Goal: Task Accomplishment & Management: Use online tool/utility

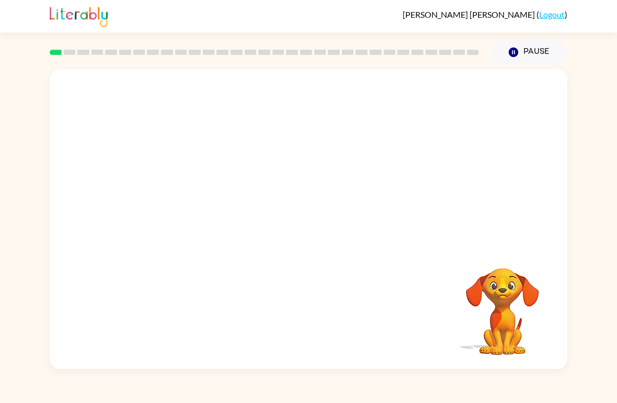
click at [281, 155] on video "Your browser must support playing .mp4 files to use Literably. Please try using…" at bounding box center [309, 157] width 518 height 177
click at [278, 164] on video "Your browser must support playing .mp4 files to use Literably. Please try using…" at bounding box center [309, 157] width 518 height 177
click at [277, 164] on video "Your browser must support playing .mp4 files to use Literably. Please try using…" at bounding box center [309, 157] width 518 height 177
click at [282, 167] on video "Your browser must support playing .mp4 files to use Literably. Please try using…" at bounding box center [309, 157] width 518 height 177
click at [278, 157] on video "Your browser must support playing .mp4 files to use Literably. Please try using…" at bounding box center [309, 157] width 518 height 177
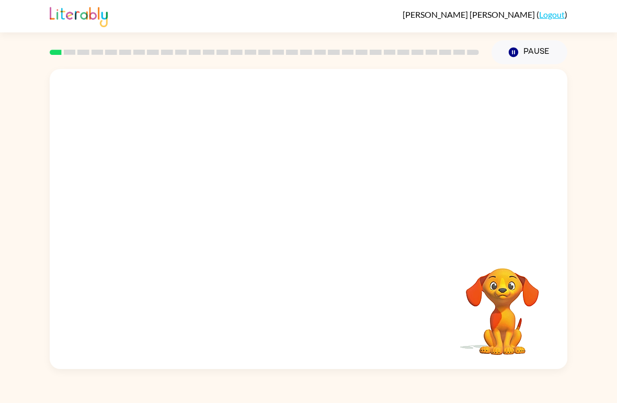
click at [278, 161] on video "Your browser must support playing .mp4 files to use Literably. Please try using…" at bounding box center [309, 157] width 518 height 177
click at [273, 158] on video "Your browser must support playing .mp4 files to use Literably. Please try using…" at bounding box center [309, 157] width 518 height 177
click at [272, 158] on video "Your browser must support playing .mp4 files to use Literably. Please try using…" at bounding box center [309, 157] width 518 height 177
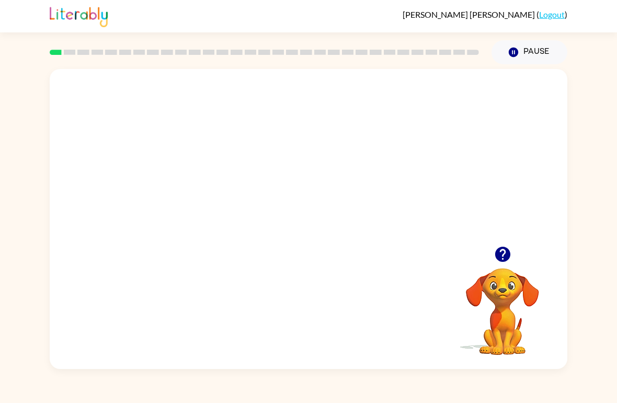
click at [272, 151] on video "Your browser must support playing .mp4 files to use Literably. Please try using…" at bounding box center [309, 157] width 518 height 177
click at [513, 251] on button "button" at bounding box center [502, 254] width 27 height 27
click at [316, 219] on div at bounding box center [308, 224] width 67 height 38
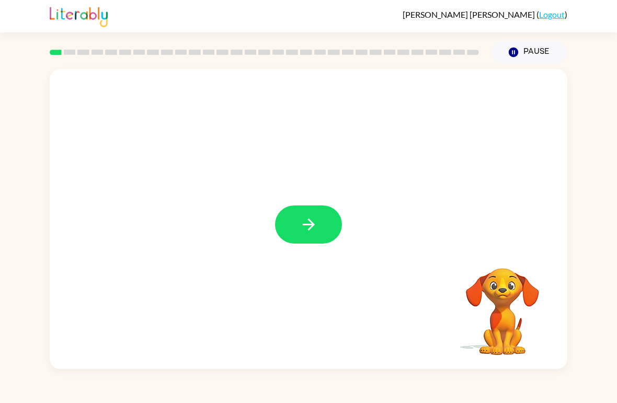
click at [512, 249] on div at bounding box center [309, 219] width 518 height 300
click at [304, 221] on icon "button" at bounding box center [309, 224] width 18 height 18
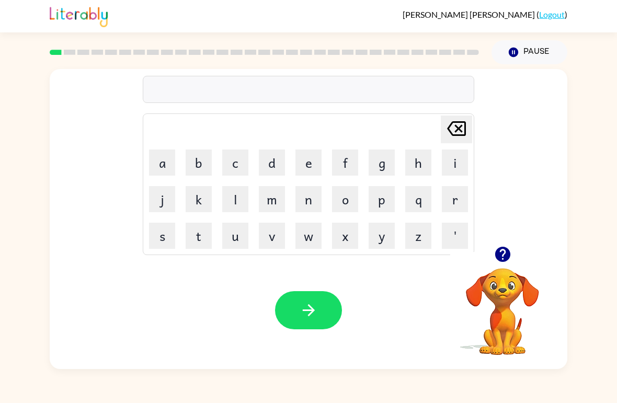
click at [264, 232] on button "v" at bounding box center [272, 236] width 26 height 26
click at [510, 257] on icon "button" at bounding box center [502, 254] width 18 height 18
click at [348, 202] on button "o" at bounding box center [345, 199] width 26 height 26
click at [463, 198] on button "r" at bounding box center [455, 199] width 26 height 26
click at [261, 164] on button "d" at bounding box center [272, 163] width 26 height 26
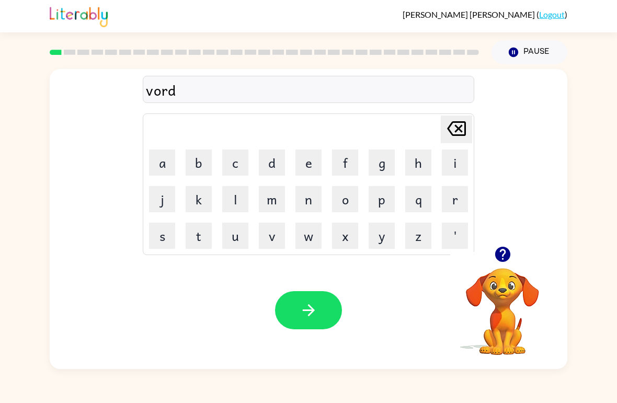
click at [302, 157] on button "e" at bounding box center [308, 163] width 26 height 26
click at [467, 123] on icon "[PERSON_NAME] last character input" at bounding box center [456, 128] width 25 height 25
click at [466, 123] on icon "[PERSON_NAME] last character input" at bounding box center [456, 128] width 25 height 25
click at [471, 121] on button "[PERSON_NAME] last character input" at bounding box center [456, 130] width 31 height 28
click at [473, 122] on table "[PERSON_NAME] last character input a b c d e f g h i j k l m n o p q r s t u v …" at bounding box center [308, 184] width 330 height 141
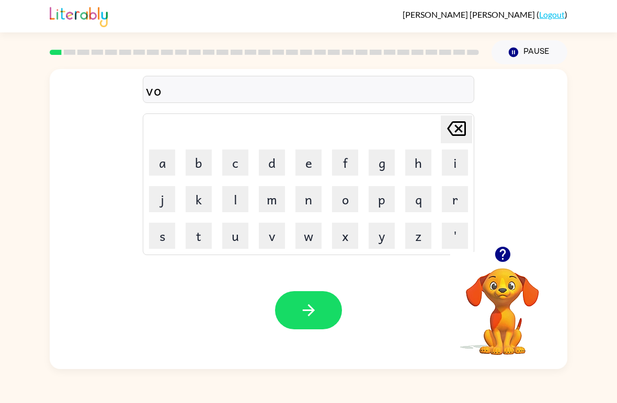
click at [470, 131] on button "[PERSON_NAME] last character input" at bounding box center [456, 130] width 31 height 28
click at [469, 131] on button "[PERSON_NAME] last character input" at bounding box center [456, 130] width 31 height 28
click at [197, 152] on button "b" at bounding box center [199, 163] width 26 height 26
click at [157, 157] on button "a" at bounding box center [162, 163] width 26 height 26
click at [462, 113] on div "ba Delete Delete last character input a b c d e f g h i j k l m n o p q r s t u…" at bounding box center [308, 157] width 331 height 195
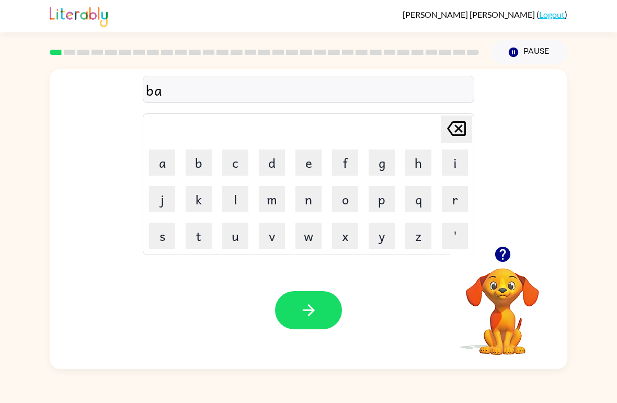
click at [458, 123] on icon at bounding box center [456, 128] width 19 height 15
click at [463, 125] on icon "[PERSON_NAME] last character input" at bounding box center [456, 128] width 25 height 25
click at [272, 235] on button "v" at bounding box center [272, 236] width 26 height 26
click at [350, 198] on button "o" at bounding box center [345, 199] width 26 height 26
click at [190, 157] on button "b" at bounding box center [199, 163] width 26 height 26
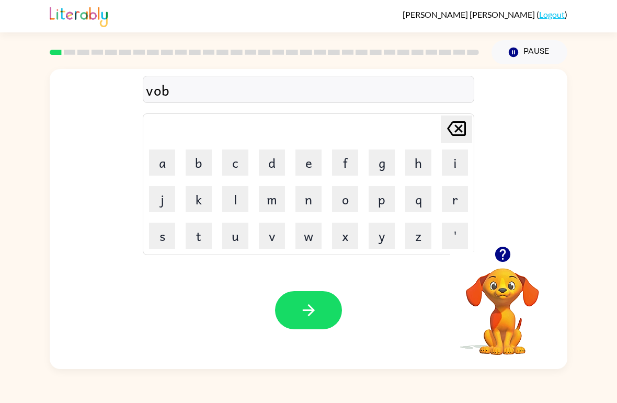
click at [465, 119] on icon "[PERSON_NAME] last character input" at bounding box center [456, 128] width 25 height 25
click at [465, 196] on button "r" at bounding box center [455, 199] width 26 height 26
click at [275, 163] on button "d" at bounding box center [272, 163] width 26 height 26
click at [303, 164] on button "e" at bounding box center [308, 163] width 26 height 26
click at [458, 192] on button "r" at bounding box center [455, 199] width 26 height 26
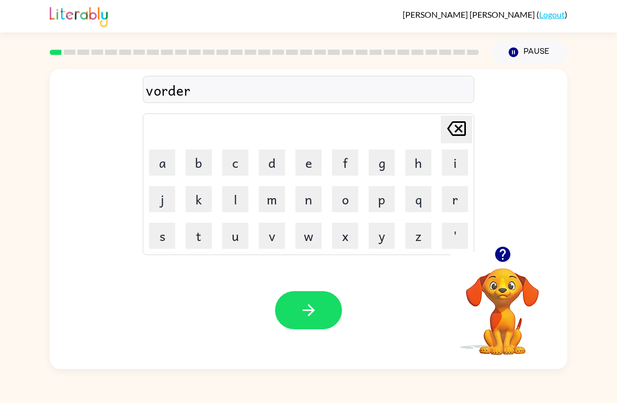
click at [327, 307] on button "button" at bounding box center [308, 310] width 67 height 38
click at [227, 150] on button "c" at bounding box center [235, 163] width 26 height 26
click at [356, 194] on button "o" at bounding box center [345, 199] width 26 height 26
click at [235, 228] on button "u" at bounding box center [235, 236] width 26 height 26
click at [316, 199] on button "n" at bounding box center [308, 199] width 26 height 26
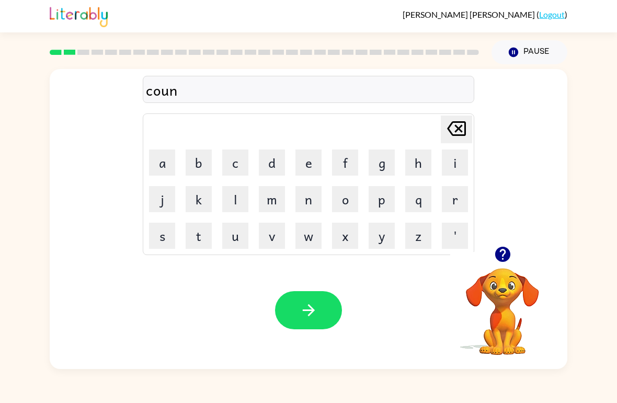
click at [186, 237] on button "t" at bounding box center [199, 236] width 26 height 26
click at [327, 308] on button "button" at bounding box center [308, 310] width 67 height 38
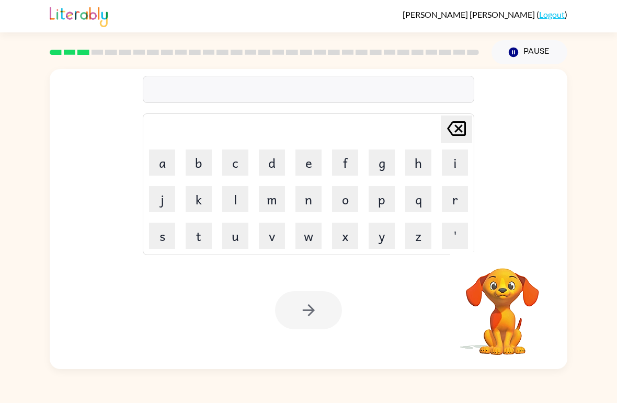
click at [231, 193] on button "l" at bounding box center [235, 199] width 26 height 26
click at [341, 202] on button "o" at bounding box center [345, 199] width 26 height 26
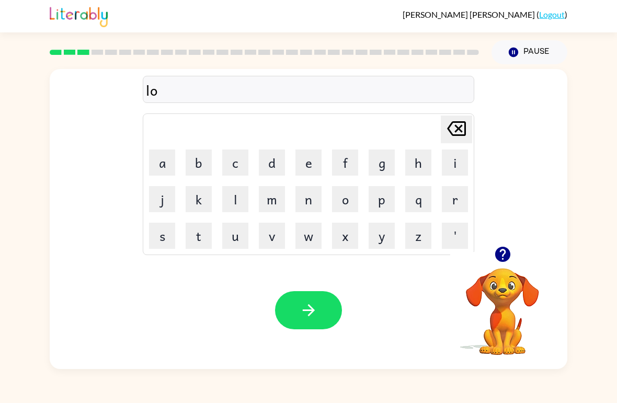
click at [205, 206] on button "k" at bounding box center [199, 199] width 26 height 26
click at [161, 202] on button "j" at bounding box center [162, 199] width 26 height 26
click at [462, 133] on icon "[PERSON_NAME] last character input" at bounding box center [456, 128] width 25 height 25
click at [160, 157] on button "a" at bounding box center [162, 163] width 26 height 26
click at [189, 201] on button "k" at bounding box center [199, 199] width 26 height 26
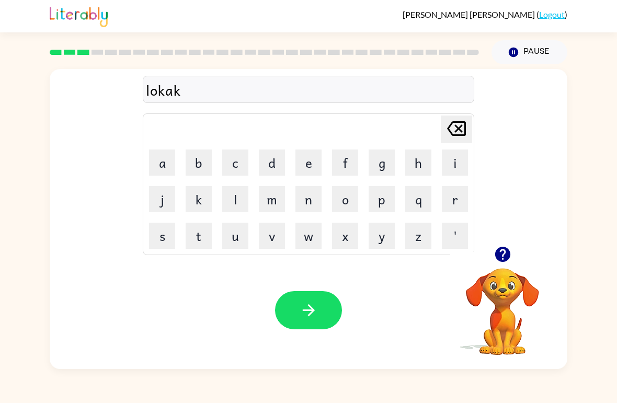
click at [464, 142] on div "[PERSON_NAME] last character input" at bounding box center [456, 129] width 25 height 27
click at [193, 244] on button "t" at bounding box center [199, 236] width 26 height 26
click at [301, 155] on button "e" at bounding box center [308, 163] width 26 height 26
click at [323, 315] on button "button" at bounding box center [308, 310] width 67 height 38
click at [194, 232] on button "t" at bounding box center [199, 236] width 26 height 26
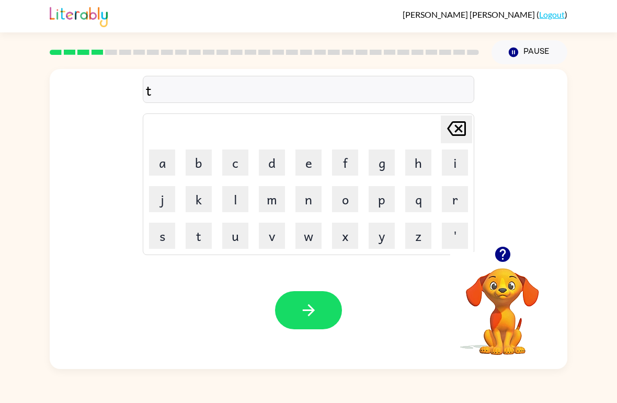
click at [317, 240] on button "w" at bounding box center [308, 236] width 26 height 26
click at [462, 166] on button "i" at bounding box center [455, 163] width 26 height 26
click at [307, 198] on button "n" at bounding box center [308, 199] width 26 height 26
click at [337, 305] on button "button" at bounding box center [308, 310] width 67 height 38
click at [318, 200] on button "n" at bounding box center [308, 199] width 26 height 26
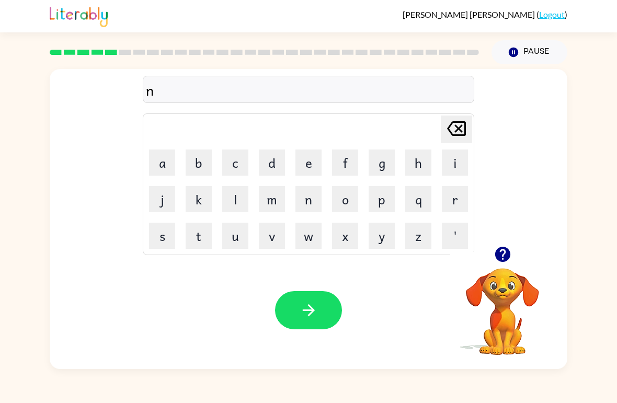
click at [317, 162] on button "e" at bounding box center [308, 163] width 26 height 26
click at [167, 165] on button "a" at bounding box center [162, 163] width 26 height 26
click at [508, 243] on button "button" at bounding box center [502, 254] width 27 height 27
click at [467, 187] on button "r" at bounding box center [455, 199] width 26 height 26
click at [233, 229] on button "u" at bounding box center [235, 236] width 26 height 26
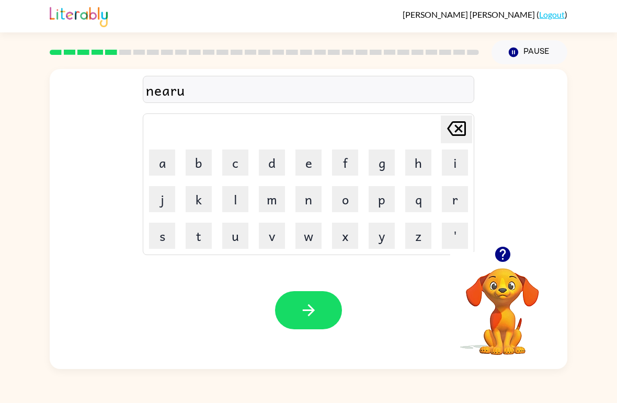
click at [243, 197] on button "l" at bounding box center [235, 199] width 26 height 26
click at [383, 238] on button "y" at bounding box center [382, 236] width 26 height 26
click at [282, 320] on button "button" at bounding box center [308, 310] width 67 height 38
click at [189, 160] on button "b" at bounding box center [199, 163] width 26 height 26
click at [315, 163] on button "e" at bounding box center [308, 163] width 26 height 26
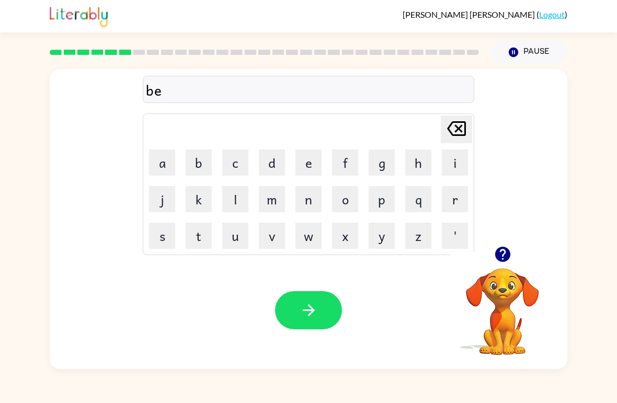
click at [390, 165] on button "g" at bounding box center [382, 163] width 26 height 26
click at [465, 125] on icon at bounding box center [456, 128] width 19 height 15
click at [155, 166] on button "a" at bounding box center [162, 163] width 26 height 26
click at [155, 198] on button "j" at bounding box center [162, 199] width 26 height 26
click at [457, 160] on button "i" at bounding box center [455, 163] width 26 height 26
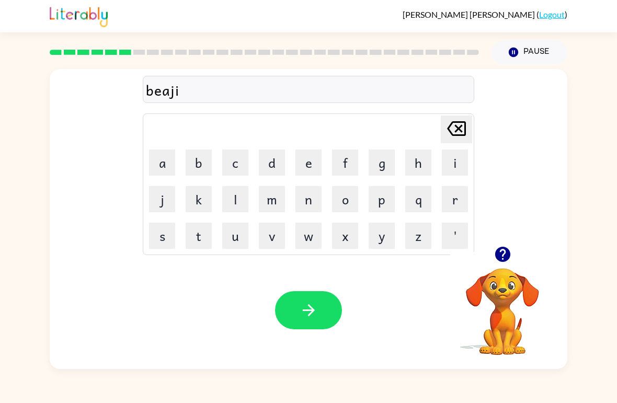
click at [462, 128] on icon "[PERSON_NAME] last character input" at bounding box center [456, 128] width 25 height 25
click at [387, 164] on button "g" at bounding box center [382, 163] width 26 height 26
click at [466, 160] on button "i" at bounding box center [455, 163] width 26 height 26
click at [270, 194] on button "m" at bounding box center [272, 199] width 26 height 26
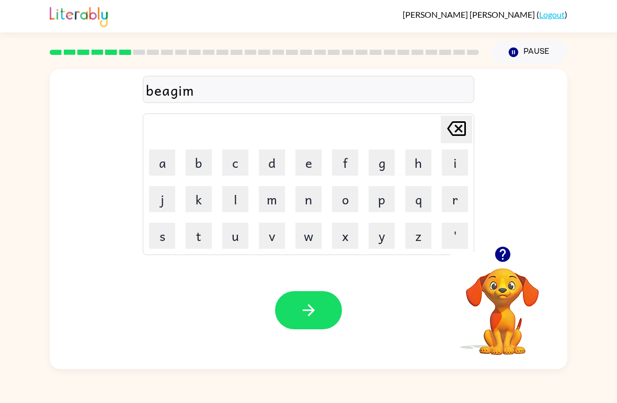
click at [457, 119] on icon "[PERSON_NAME] last character input" at bounding box center [456, 128] width 25 height 25
click at [469, 134] on button "[PERSON_NAME] last character input" at bounding box center [456, 130] width 31 height 28
click at [300, 162] on button "e" at bounding box center [308, 163] width 26 height 26
click at [308, 210] on button "n" at bounding box center [308, 199] width 26 height 26
click at [270, 154] on button "d" at bounding box center [272, 163] width 26 height 26
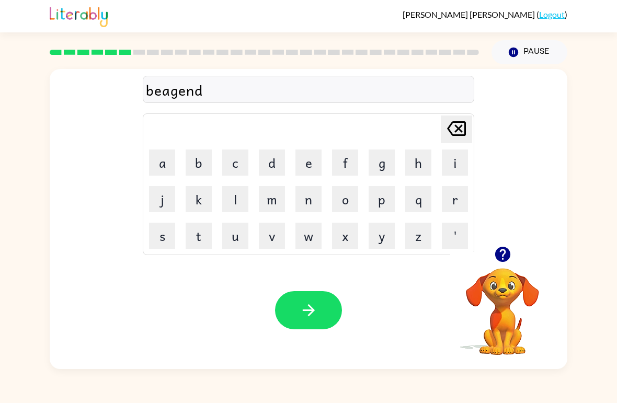
click at [313, 312] on icon "button" at bounding box center [308, 310] width 12 height 12
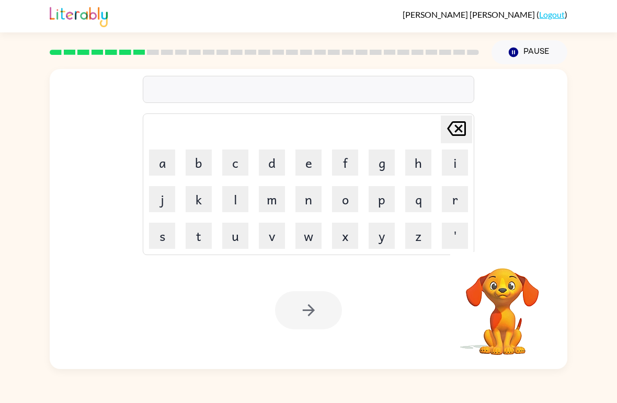
click at [507, 236] on div "[PERSON_NAME] last character input a b c d e f g h i j k l m n o p q r s t u v …" at bounding box center [309, 157] width 518 height 177
click at [511, 243] on div "[PERSON_NAME] last character input a b c d e f g h i j k l m n o p q r s t u v …" at bounding box center [309, 157] width 518 height 177
click at [197, 237] on button "t" at bounding box center [199, 236] width 26 height 26
click at [463, 197] on button "r" at bounding box center [455, 199] width 26 height 26
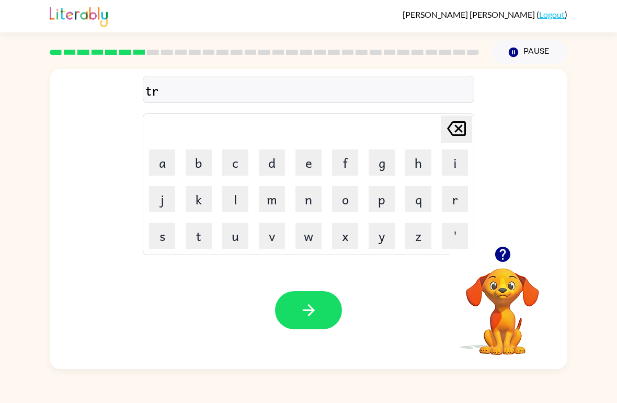
click at [466, 165] on button "i" at bounding box center [455, 163] width 26 height 26
click at [232, 167] on button "c" at bounding box center [235, 163] width 26 height 26
click at [237, 189] on button "l" at bounding box center [235, 199] width 26 height 26
click at [307, 155] on button "e" at bounding box center [308, 163] width 26 height 26
click at [325, 317] on button "button" at bounding box center [308, 310] width 67 height 38
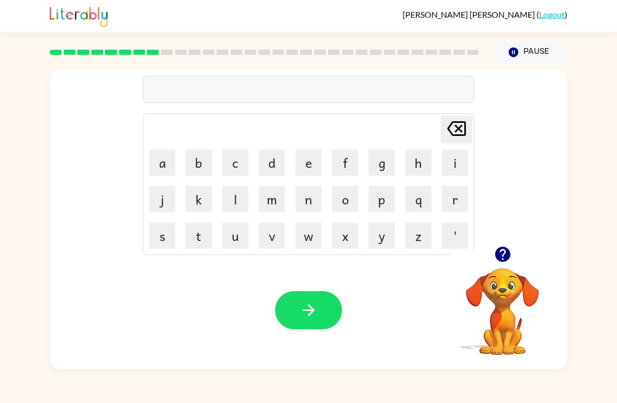
click at [263, 201] on button "m" at bounding box center [272, 199] width 26 height 26
click at [320, 160] on button "e" at bounding box center [308, 163] width 26 height 26
click at [153, 155] on button "a" at bounding box center [162, 163] width 26 height 26
click at [465, 197] on button "r" at bounding box center [455, 199] width 26 height 26
click at [235, 232] on button "u" at bounding box center [235, 236] width 26 height 26
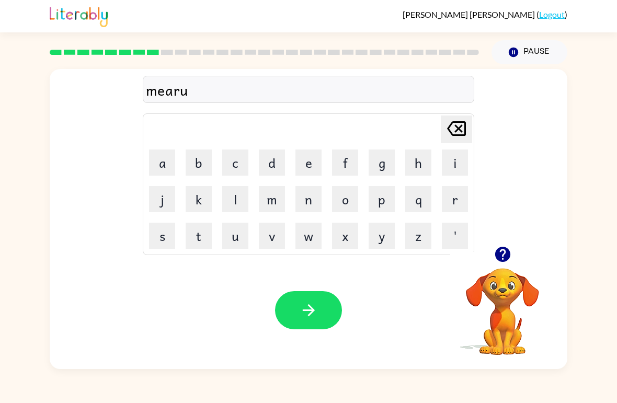
click at [510, 246] on icon "button" at bounding box center [502, 254] width 18 height 18
click at [508, 248] on div "mearu Delete Delete last character input a b c d e f g h i j k l m n o p q r s …" at bounding box center [309, 219] width 518 height 300
click at [222, 163] on button "c" at bounding box center [235, 163] width 26 height 26
click at [232, 196] on button "l" at bounding box center [235, 199] width 26 height 26
click at [304, 158] on button "e" at bounding box center [308, 163] width 26 height 26
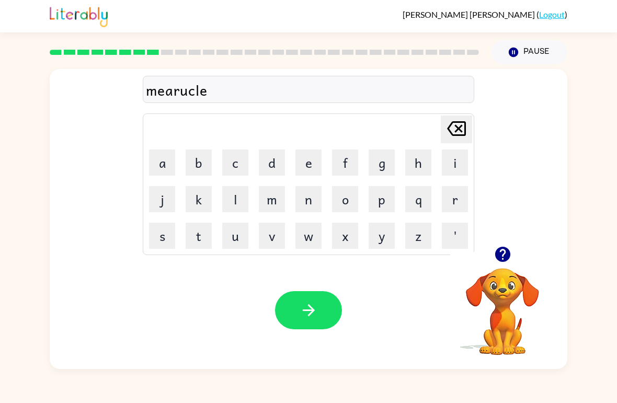
click at [327, 312] on button "button" at bounding box center [308, 310] width 67 height 38
click at [307, 204] on button "n" at bounding box center [308, 199] width 26 height 26
click at [308, 163] on button "e" at bounding box center [308, 163] width 26 height 26
click at [163, 199] on button "j" at bounding box center [162, 199] width 26 height 26
click at [455, 120] on icon "[PERSON_NAME] last character input" at bounding box center [456, 128] width 25 height 25
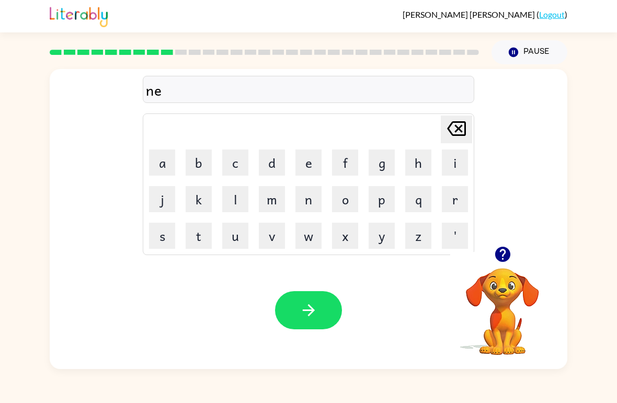
click at [157, 161] on button "a" at bounding box center [162, 163] width 26 height 26
click at [279, 208] on button "m" at bounding box center [272, 199] width 26 height 26
click at [190, 145] on td "b" at bounding box center [199, 163] width 36 height 36
click at [194, 153] on button "b" at bounding box center [199, 163] width 26 height 26
click at [236, 190] on button "l" at bounding box center [235, 199] width 26 height 26
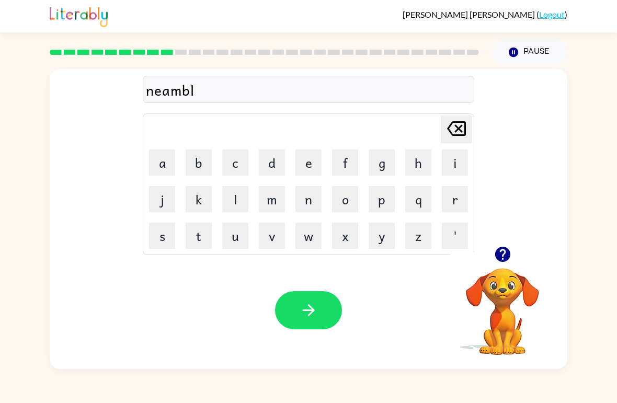
click at [292, 163] on td "e" at bounding box center [309, 163] width 36 height 36
click at [303, 169] on button "e" at bounding box center [308, 163] width 26 height 26
click at [305, 308] on icon "button" at bounding box center [309, 310] width 18 height 18
click at [229, 235] on button "u" at bounding box center [235, 236] width 26 height 26
click at [317, 206] on button "n" at bounding box center [308, 199] width 26 height 26
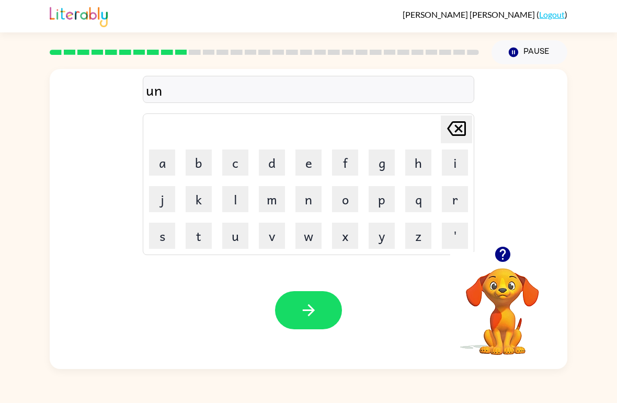
click at [343, 155] on button "f" at bounding box center [345, 163] width 26 height 26
click at [345, 208] on button "o" at bounding box center [345, 199] width 26 height 26
click at [225, 193] on button "l" at bounding box center [235, 199] width 26 height 26
click at [269, 154] on button "d" at bounding box center [272, 163] width 26 height 26
click at [310, 312] on icon "button" at bounding box center [309, 310] width 18 height 18
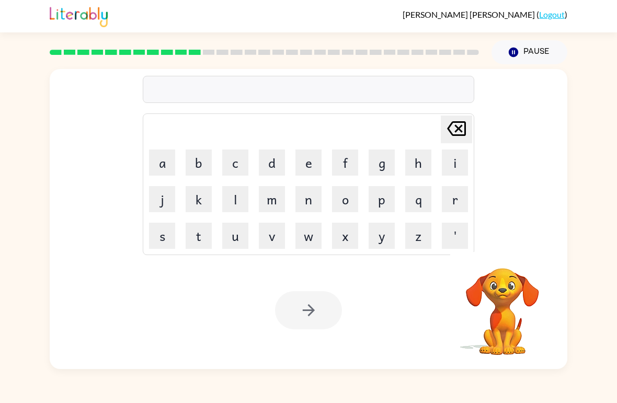
click at [274, 235] on button "v" at bounding box center [272, 236] width 26 height 26
click at [352, 205] on button "o" at bounding box center [345, 199] width 26 height 26
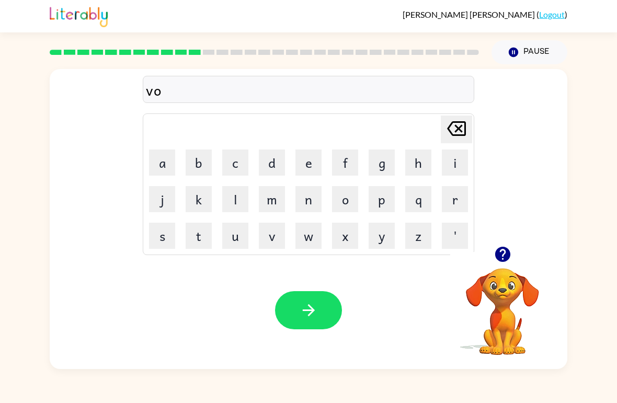
click at [199, 235] on button "t" at bounding box center [199, 236] width 26 height 26
click at [232, 165] on button "c" at bounding box center [235, 163] width 26 height 26
click at [458, 125] on icon "[PERSON_NAME] last character input" at bounding box center [456, 128] width 25 height 25
click at [312, 156] on button "e" at bounding box center [308, 163] width 26 height 26
click at [318, 325] on button "button" at bounding box center [308, 310] width 67 height 38
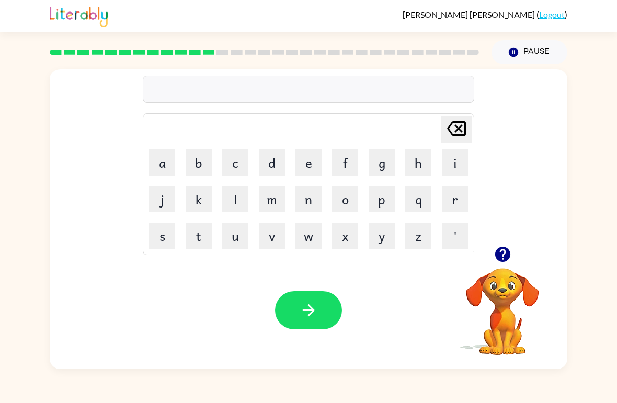
click at [200, 163] on button "b" at bounding box center [199, 163] width 26 height 26
click at [305, 158] on button "e" at bounding box center [308, 163] width 26 height 26
click at [274, 162] on button "d" at bounding box center [272, 163] width 26 height 26
click at [198, 238] on button "t" at bounding box center [199, 236] width 26 height 26
click at [462, 172] on button "i" at bounding box center [455, 163] width 26 height 26
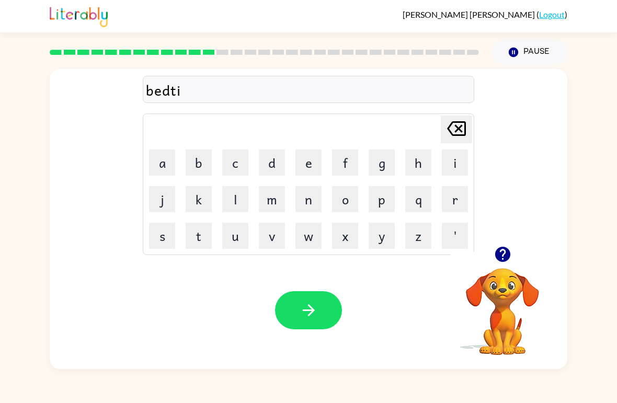
click at [280, 202] on button "m" at bounding box center [272, 199] width 26 height 26
click at [303, 163] on button "e" at bounding box center [308, 163] width 26 height 26
click at [315, 324] on button "button" at bounding box center [308, 310] width 67 height 38
click at [369, 165] on button "g" at bounding box center [382, 163] width 26 height 26
click at [465, 132] on icon at bounding box center [456, 128] width 19 height 15
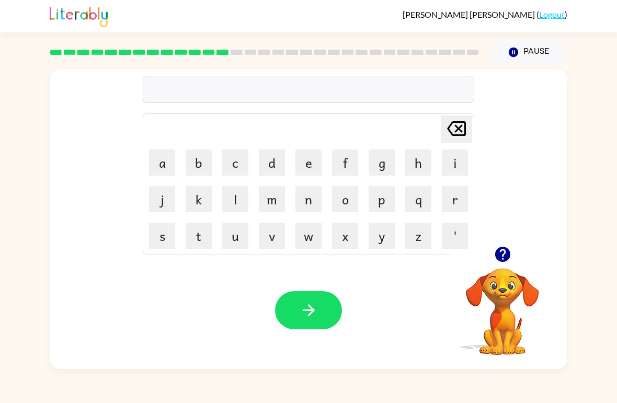
click at [342, 159] on button "f" at bounding box center [345, 163] width 26 height 26
click at [462, 169] on button "i" at bounding box center [455, 163] width 26 height 26
click at [196, 234] on button "t" at bounding box center [199, 236] width 26 height 26
click at [296, 189] on button "n" at bounding box center [308, 199] width 26 height 26
click at [321, 164] on button "e" at bounding box center [308, 163] width 26 height 26
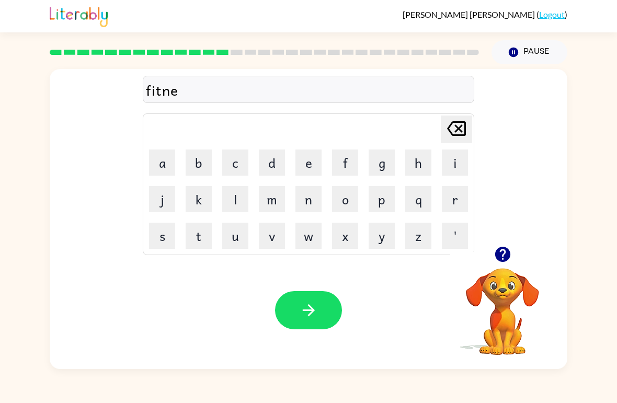
click at [171, 235] on button "s" at bounding box center [162, 236] width 26 height 26
click at [354, 311] on div "Your browser must support playing .mp4 files to use Literably. Please try using…" at bounding box center [309, 310] width 518 height 118
click at [326, 315] on button "button" at bounding box center [308, 310] width 67 height 38
click at [269, 152] on button "d" at bounding box center [272, 163] width 26 height 26
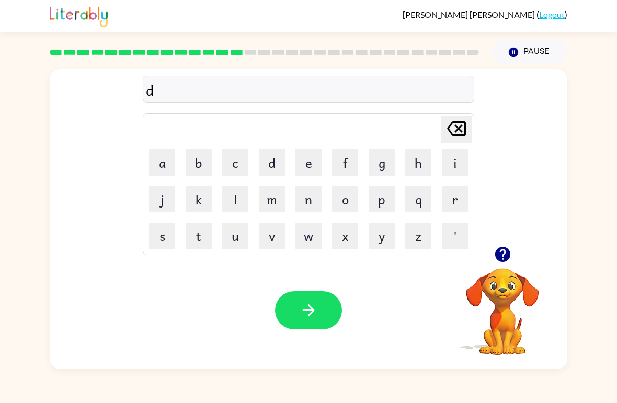
click at [320, 160] on button "e" at bounding box center [308, 163] width 26 height 26
click at [150, 152] on button "a" at bounding box center [162, 163] width 26 height 26
click at [225, 199] on button "l" at bounding box center [235, 199] width 26 height 26
click at [456, 120] on icon "[PERSON_NAME] last character input" at bounding box center [456, 128] width 25 height 25
click at [466, 124] on icon "[PERSON_NAME] last character input" at bounding box center [456, 128] width 25 height 25
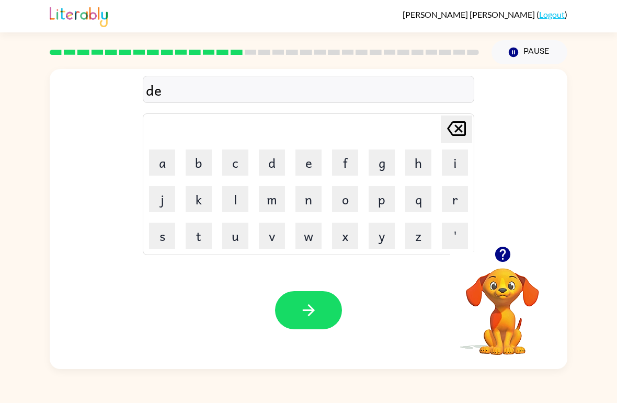
click at [226, 199] on button "l" at bounding box center [235, 199] width 26 height 26
click at [159, 159] on button "a" at bounding box center [162, 163] width 26 height 26
click at [386, 232] on button "y" at bounding box center [382, 236] width 26 height 26
click at [305, 323] on button "button" at bounding box center [308, 310] width 67 height 38
click at [174, 228] on button "s" at bounding box center [162, 236] width 26 height 26
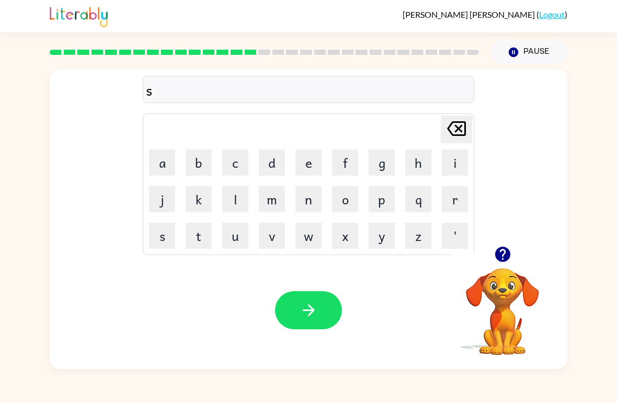
click at [459, 118] on icon "[PERSON_NAME] last character input" at bounding box center [456, 128] width 25 height 25
click at [205, 245] on button "t" at bounding box center [199, 236] width 26 height 26
click at [233, 244] on button "u" at bounding box center [235, 236] width 26 height 26
click at [464, 193] on button "r" at bounding box center [455, 199] width 26 height 26
click at [259, 196] on button "m" at bounding box center [272, 199] width 26 height 26
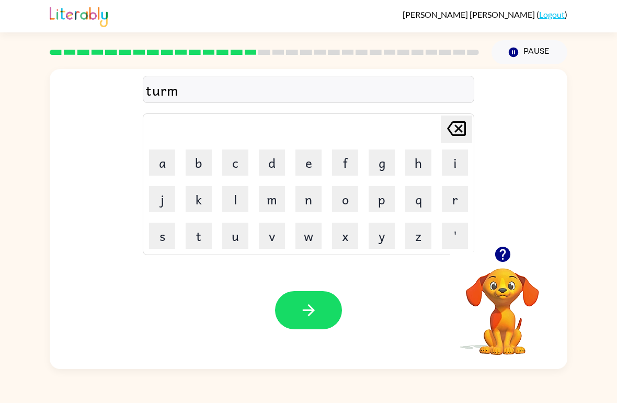
click at [300, 308] on icon "button" at bounding box center [309, 310] width 18 height 18
click at [516, 249] on div at bounding box center [502, 254] width 105 height 27
click at [515, 249] on div at bounding box center [502, 254] width 105 height 27
click at [502, 251] on icon "button" at bounding box center [502, 254] width 15 height 15
click at [160, 237] on button "s" at bounding box center [162, 236] width 26 height 26
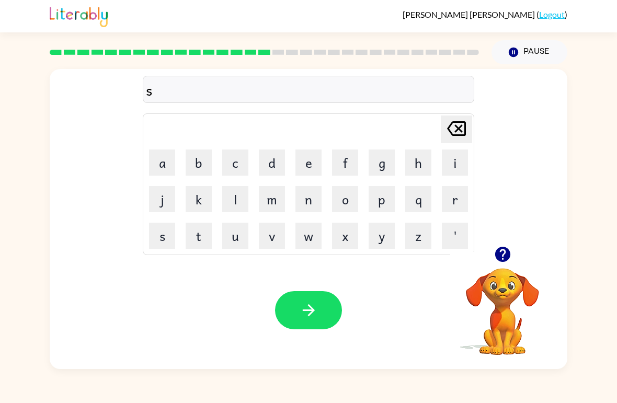
click at [317, 163] on button "e" at bounding box center [308, 163] width 26 height 26
click at [197, 235] on button "t" at bounding box center [199, 236] width 26 height 26
click at [317, 308] on icon "button" at bounding box center [309, 310] width 18 height 18
click at [388, 199] on button "p" at bounding box center [382, 199] width 26 height 26
click at [466, 199] on button "r" at bounding box center [455, 199] width 26 height 26
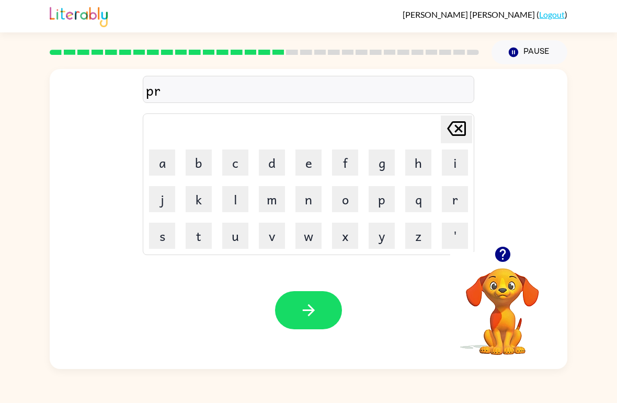
click at [295, 164] on button "e" at bounding box center [308, 163] width 26 height 26
click at [143, 162] on div "[PERSON_NAME] last character input a b c d e f g h i j k l m n o p q r s t u v …" at bounding box center [308, 184] width 331 height 142
click at [151, 162] on button "a" at bounding box center [162, 163] width 26 height 26
click at [263, 200] on button "m" at bounding box center [272, 199] width 26 height 26
click at [461, 163] on button "i" at bounding box center [455, 163] width 26 height 26
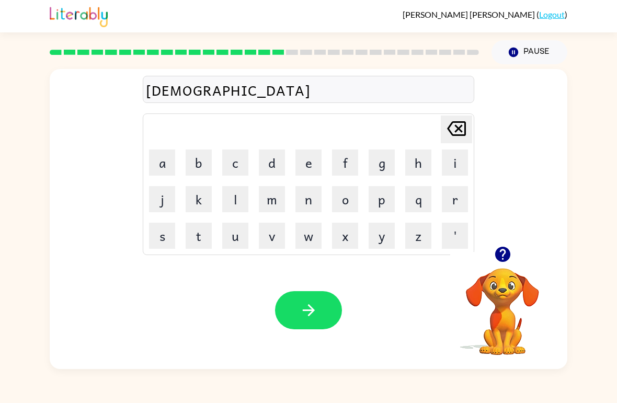
click at [311, 204] on button "n" at bounding box center [308, 199] width 26 height 26
click at [387, 164] on button "g" at bounding box center [382, 163] width 26 height 26
click at [317, 309] on icon "button" at bounding box center [309, 310] width 18 height 18
click at [376, 202] on button "p" at bounding box center [382, 199] width 26 height 26
click at [235, 192] on button "l" at bounding box center [235, 199] width 26 height 26
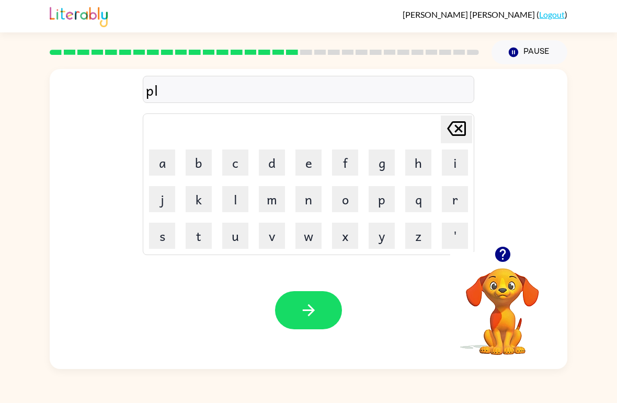
click at [153, 160] on button "a" at bounding box center [162, 163] width 26 height 26
click at [156, 240] on button "s" at bounding box center [162, 236] width 26 height 26
click at [196, 240] on button "t" at bounding box center [199, 236] width 26 height 26
click at [474, 164] on div "[PERSON_NAME] last character input a b c d e f g h i j k l m n o p q r s t u v …" at bounding box center [308, 184] width 331 height 142
click at [459, 165] on button "i" at bounding box center [455, 163] width 26 height 26
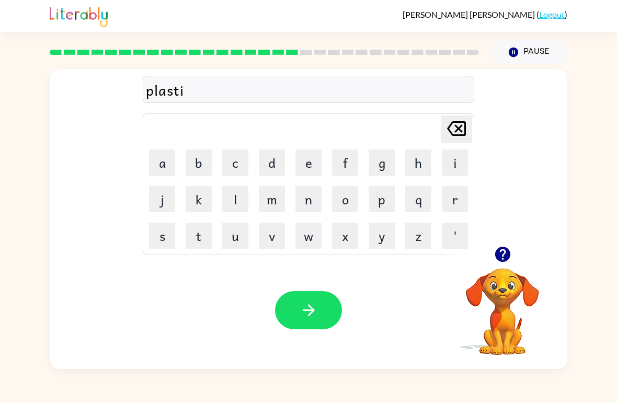
click at [228, 162] on button "c" at bounding box center [235, 163] width 26 height 26
click at [286, 299] on button "button" at bounding box center [308, 310] width 67 height 38
click at [272, 164] on button "d" at bounding box center [272, 163] width 26 height 26
click at [460, 158] on button "i" at bounding box center [455, 163] width 26 height 26
click at [161, 234] on button "s" at bounding box center [162, 236] width 26 height 26
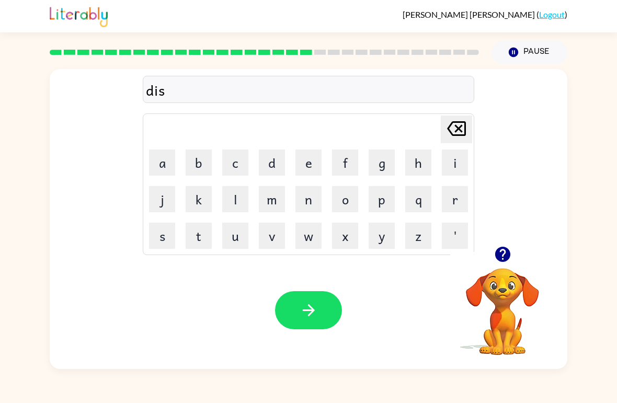
click at [375, 201] on button "p" at bounding box center [382, 199] width 26 height 26
click at [248, 196] on button "l" at bounding box center [235, 199] width 26 height 26
click at [155, 165] on button "a" at bounding box center [162, 163] width 26 height 26
click at [390, 238] on button "y" at bounding box center [382, 236] width 26 height 26
click at [316, 309] on icon "button" at bounding box center [309, 310] width 18 height 18
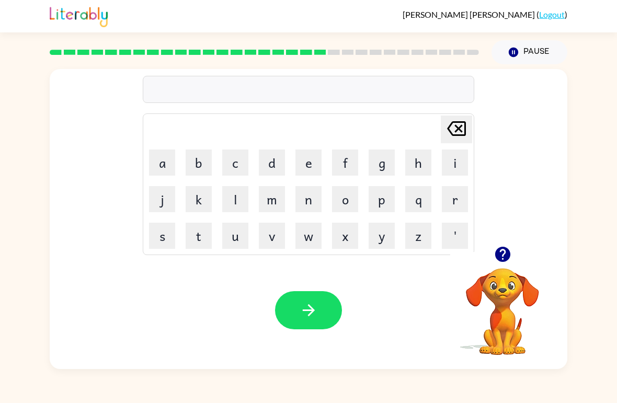
click at [269, 155] on button "d" at bounding box center [272, 163] width 26 height 26
click at [229, 240] on button "u" at bounding box center [235, 236] width 26 height 26
click at [157, 234] on button "s" at bounding box center [162, 236] width 26 height 26
click at [187, 234] on button "t" at bounding box center [199, 236] width 26 height 26
click at [302, 160] on button "e" at bounding box center [308, 163] width 26 height 26
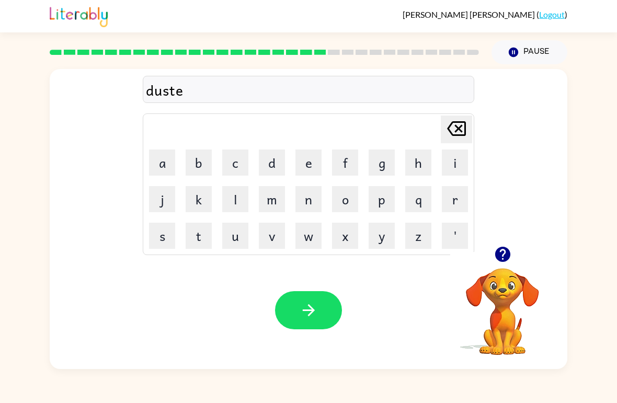
click at [259, 160] on button "d" at bounding box center [272, 163] width 26 height 26
click at [312, 317] on icon "button" at bounding box center [309, 310] width 18 height 18
click at [231, 158] on button "c" at bounding box center [235, 163] width 26 height 26
click at [320, 156] on button "e" at bounding box center [308, 163] width 26 height 26
click at [315, 197] on button "n" at bounding box center [308, 199] width 26 height 26
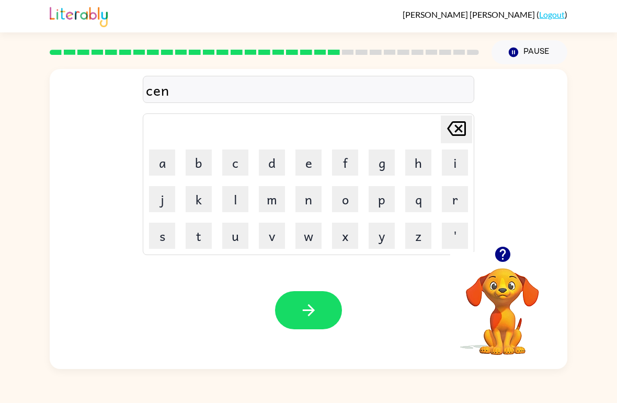
click at [192, 234] on button "t" at bounding box center [199, 236] width 26 height 26
click at [157, 156] on button "a" at bounding box center [162, 163] width 26 height 26
click at [458, 127] on icon "[PERSON_NAME] last character input" at bounding box center [456, 128] width 25 height 25
click at [315, 170] on button "e" at bounding box center [308, 163] width 26 height 26
click at [152, 159] on button "a" at bounding box center [162, 163] width 26 height 26
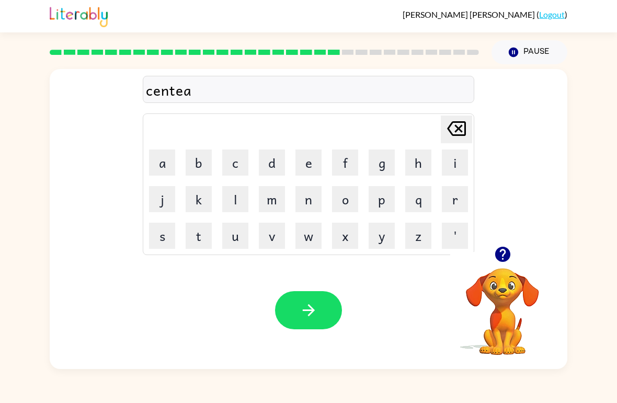
click at [387, 204] on button "p" at bounding box center [382, 199] width 26 height 26
click at [304, 161] on button "e" at bounding box center [308, 163] width 26 height 26
click at [261, 158] on button "d" at bounding box center [272, 163] width 26 height 26
click at [322, 303] on button "button" at bounding box center [308, 310] width 67 height 38
click at [463, 197] on button "r" at bounding box center [455, 199] width 26 height 26
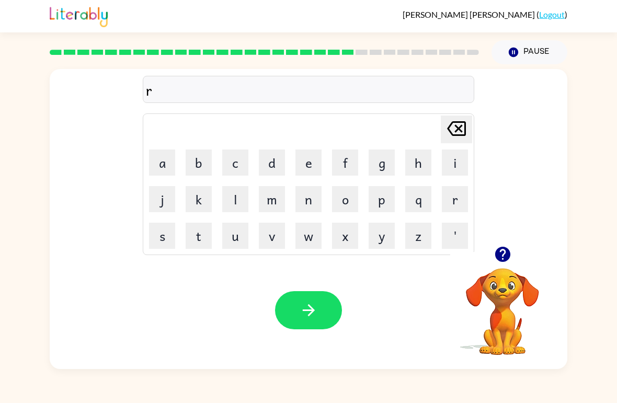
click at [157, 183] on td "j" at bounding box center [162, 199] width 36 height 36
click at [155, 157] on button "a" at bounding box center [162, 163] width 26 height 26
click at [465, 162] on button "i" at bounding box center [455, 163] width 26 height 26
click at [317, 198] on button "n" at bounding box center [308, 199] width 26 height 26
click at [236, 160] on button "c" at bounding box center [235, 163] width 26 height 26
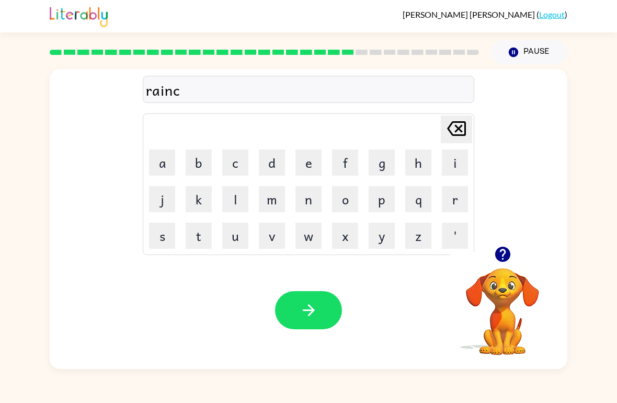
click at [346, 202] on button "o" at bounding box center [345, 199] width 26 height 26
click at [191, 233] on button "t" at bounding box center [199, 236] width 26 height 26
click at [301, 167] on button "e" at bounding box center [308, 163] width 26 height 26
click at [318, 310] on button "button" at bounding box center [308, 310] width 67 height 38
click at [282, 206] on button "m" at bounding box center [272, 199] width 26 height 26
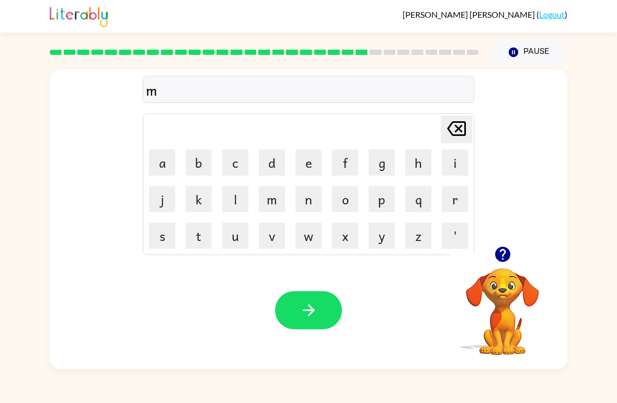
click at [164, 196] on button "j" at bounding box center [162, 199] width 26 height 26
click at [459, 120] on icon "[PERSON_NAME] last character input" at bounding box center [456, 128] width 25 height 25
click at [164, 159] on button "a" at bounding box center [162, 163] width 26 height 26
click at [465, 199] on button "r" at bounding box center [455, 199] width 26 height 26
click at [188, 198] on button "k" at bounding box center [199, 199] width 26 height 26
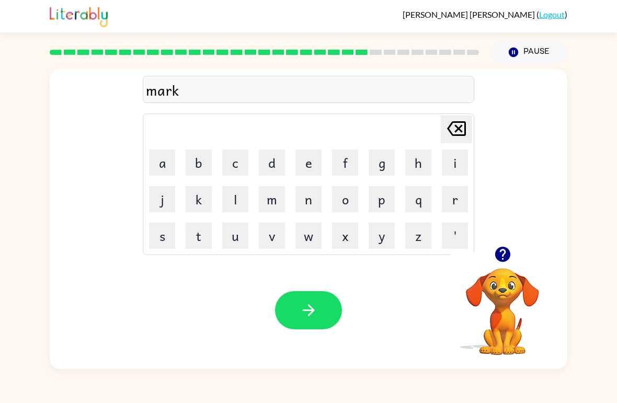
click at [321, 157] on button "e" at bounding box center [308, 163] width 26 height 26
click at [466, 203] on button "r" at bounding box center [455, 199] width 26 height 26
click at [326, 316] on button "button" at bounding box center [308, 310] width 67 height 38
click at [156, 167] on button "a" at bounding box center [162, 163] width 26 height 26
click at [198, 158] on button "b" at bounding box center [199, 163] width 26 height 26
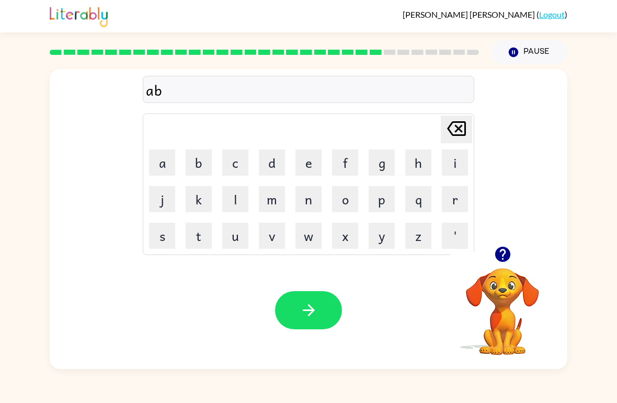
click at [466, 123] on icon "[PERSON_NAME] last character input" at bounding box center [456, 128] width 25 height 25
click at [267, 153] on button "d" at bounding box center [272, 163] width 26 height 26
click at [269, 235] on button "v" at bounding box center [272, 236] width 26 height 26
click at [158, 196] on button "j" at bounding box center [162, 199] width 26 height 26
click at [463, 125] on icon "[PERSON_NAME] last character input" at bounding box center [456, 128] width 25 height 25
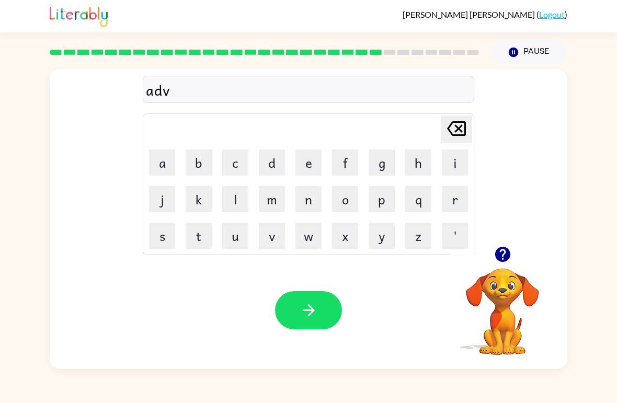
click at [165, 156] on button "a" at bounding box center [162, 163] width 26 height 26
click at [235, 202] on button "l" at bounding box center [235, 199] width 26 height 26
click at [469, 131] on button "[PERSON_NAME] last character input" at bounding box center [456, 130] width 31 height 28
click at [307, 199] on button "n" at bounding box center [308, 199] width 26 height 26
click at [236, 157] on button "c" at bounding box center [235, 163] width 26 height 26
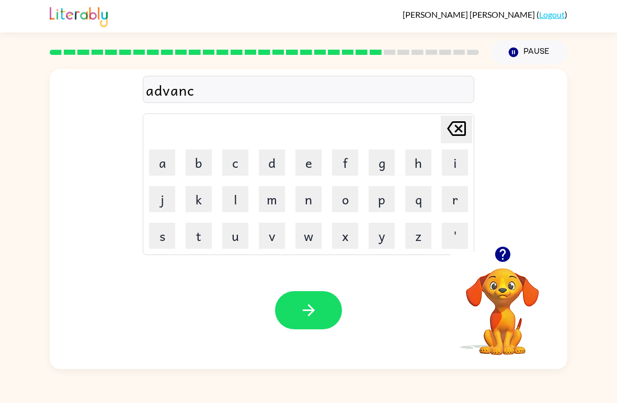
click at [466, 156] on button "i" at bounding box center [455, 163] width 26 height 26
click at [469, 122] on button "[PERSON_NAME] last character input" at bounding box center [456, 130] width 31 height 28
click at [464, 158] on button "i" at bounding box center [455, 163] width 26 height 26
click at [317, 202] on button "n" at bounding box center [308, 199] width 26 height 26
click at [381, 161] on button "g" at bounding box center [382, 163] width 26 height 26
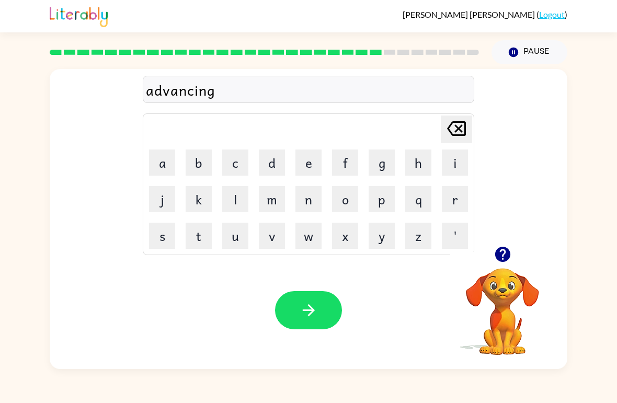
click at [286, 319] on button "button" at bounding box center [308, 310] width 67 height 38
click at [387, 165] on button "g" at bounding box center [382, 163] width 26 height 26
click at [278, 236] on button "v" at bounding box center [272, 236] width 26 height 26
click at [461, 117] on icon "[PERSON_NAME] last character input" at bounding box center [456, 128] width 25 height 25
click at [224, 234] on button "u" at bounding box center [235, 236] width 26 height 26
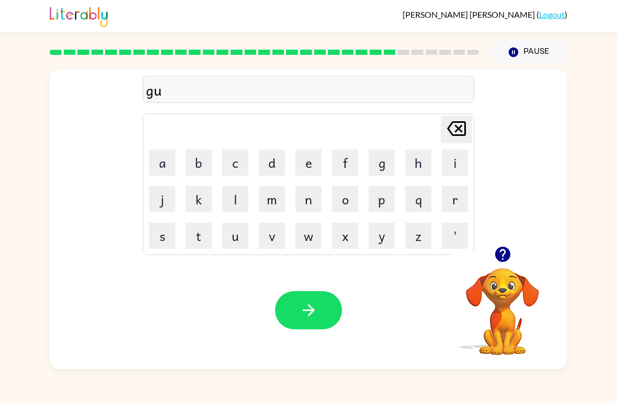
click at [186, 157] on button "b" at bounding box center [199, 163] width 26 height 26
click at [226, 194] on button "l" at bounding box center [235, 199] width 26 height 26
click at [467, 158] on button "i" at bounding box center [455, 163] width 26 height 26
click at [303, 201] on button "n" at bounding box center [308, 199] width 26 height 26
click at [376, 163] on button "g" at bounding box center [382, 163] width 26 height 26
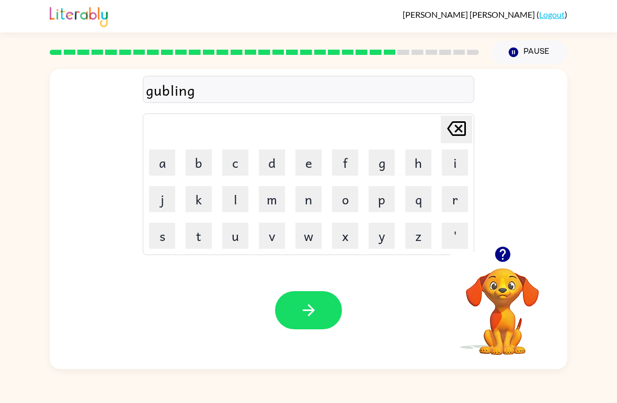
click at [288, 310] on button "button" at bounding box center [308, 310] width 67 height 38
click at [382, 159] on button "g" at bounding box center [382, 163] width 26 height 26
click at [349, 189] on button "o" at bounding box center [345, 199] width 26 height 26
click at [260, 244] on button "v" at bounding box center [272, 236] width 26 height 26
click at [317, 159] on button "e" at bounding box center [308, 163] width 26 height 26
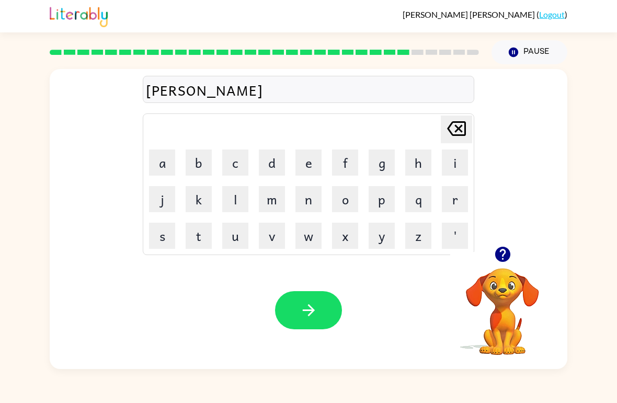
click at [462, 201] on button "r" at bounding box center [455, 199] width 26 height 26
click at [268, 197] on button "m" at bounding box center [272, 199] width 26 height 26
click at [307, 171] on button "e" at bounding box center [308, 163] width 26 height 26
click at [299, 196] on button "n" at bounding box center [308, 199] width 26 height 26
click at [193, 237] on button "t" at bounding box center [199, 236] width 26 height 26
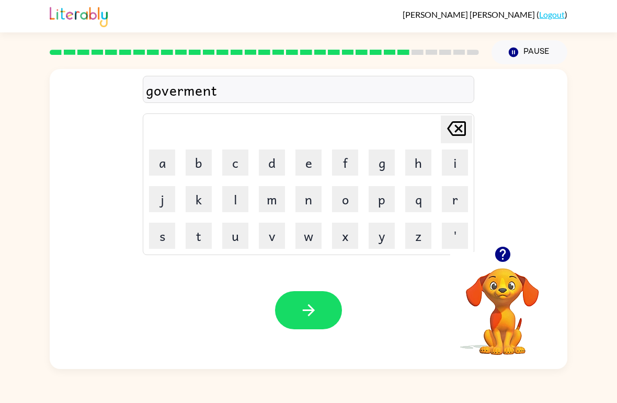
click at [318, 300] on button "button" at bounding box center [308, 310] width 67 height 38
click at [160, 234] on button "s" at bounding box center [162, 236] width 26 height 26
click at [192, 232] on button "t" at bounding box center [199, 236] width 26 height 26
click at [463, 196] on button "r" at bounding box center [455, 199] width 26 height 26
click at [163, 157] on button "a" at bounding box center [162, 163] width 26 height 26
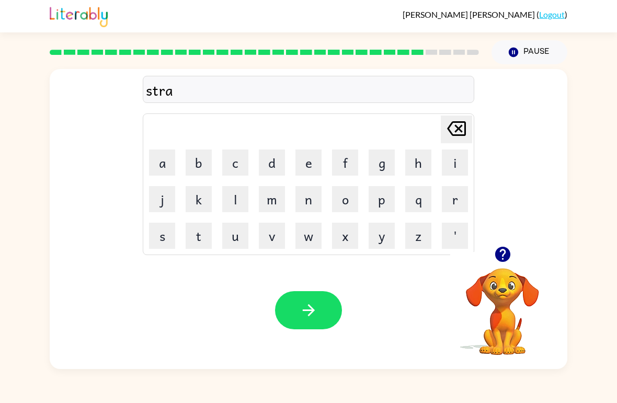
click at [456, 165] on button "i" at bounding box center [455, 163] width 26 height 26
click at [306, 203] on button "n" at bounding box center [308, 199] width 26 height 26
click at [303, 309] on icon "button" at bounding box center [309, 310] width 18 height 18
click at [159, 237] on button "s" at bounding box center [162, 236] width 26 height 26
click at [430, 154] on button "h" at bounding box center [418, 163] width 26 height 26
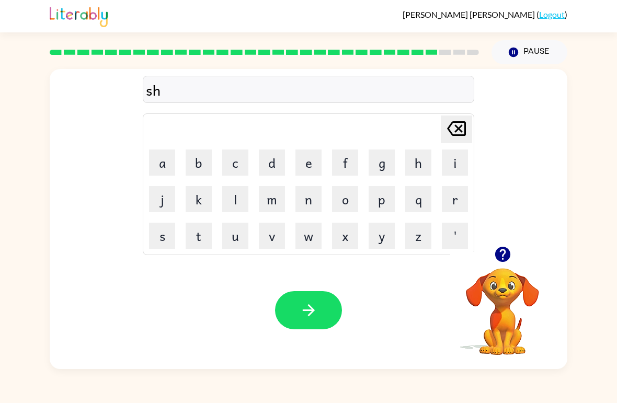
click at [154, 157] on button "a" at bounding box center [162, 163] width 26 height 26
click at [387, 205] on button "p" at bounding box center [382, 199] width 26 height 26
click at [316, 165] on button "e" at bounding box center [308, 163] width 26 height 26
click at [298, 318] on button "button" at bounding box center [308, 310] width 67 height 38
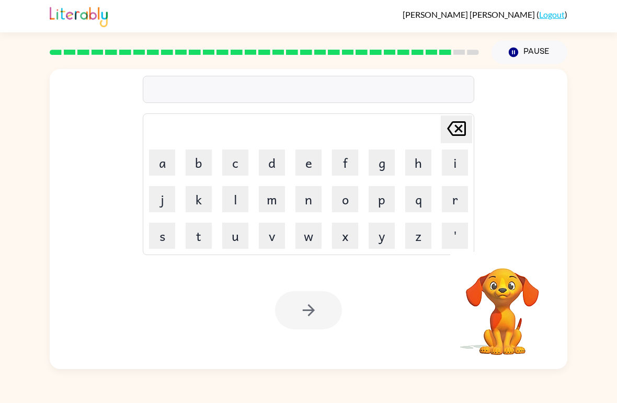
click at [304, 156] on button "e" at bounding box center [308, 163] width 26 height 26
click at [340, 234] on button "x" at bounding box center [345, 236] width 26 height 26
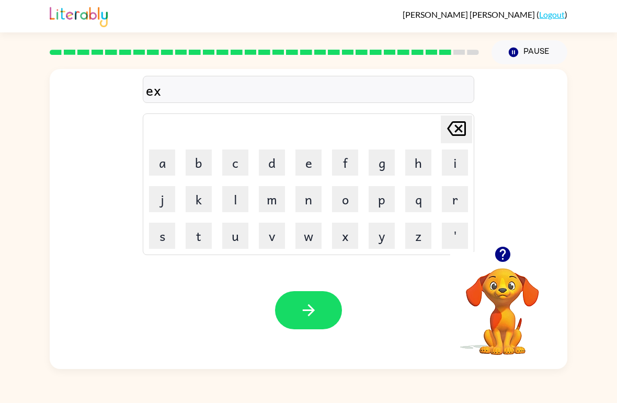
click at [319, 158] on button "e" at bounding box center [308, 163] width 26 height 26
click at [230, 203] on button "l" at bounding box center [235, 199] width 26 height 26
click at [321, 168] on button "e" at bounding box center [308, 163] width 26 height 26
click at [302, 203] on button "n" at bounding box center [308, 199] width 26 height 26
click at [187, 235] on button "t" at bounding box center [199, 236] width 26 height 26
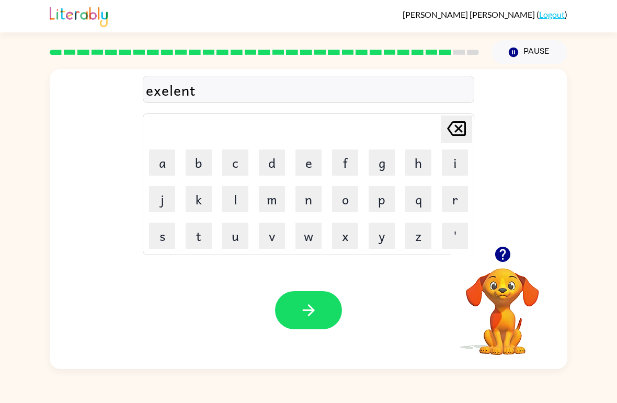
click at [305, 307] on icon "button" at bounding box center [309, 310] width 18 height 18
click at [158, 196] on button "j" at bounding box center [162, 199] width 26 height 26
click at [151, 159] on button "a" at bounding box center [162, 163] width 26 height 26
click at [382, 242] on button "y" at bounding box center [382, 236] width 26 height 26
click at [191, 160] on button "b" at bounding box center [199, 163] width 26 height 26
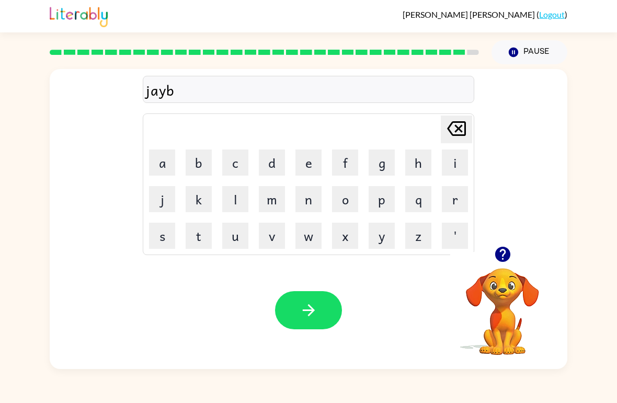
click at [465, 205] on button "r" at bounding box center [455, 199] width 26 height 26
click at [272, 170] on button "d" at bounding box center [272, 163] width 26 height 26
click at [463, 131] on icon "[PERSON_NAME] last character input" at bounding box center [456, 128] width 25 height 25
click at [308, 162] on button "e" at bounding box center [308, 163] width 26 height 26
click at [158, 166] on button "a" at bounding box center [162, 163] width 26 height 26
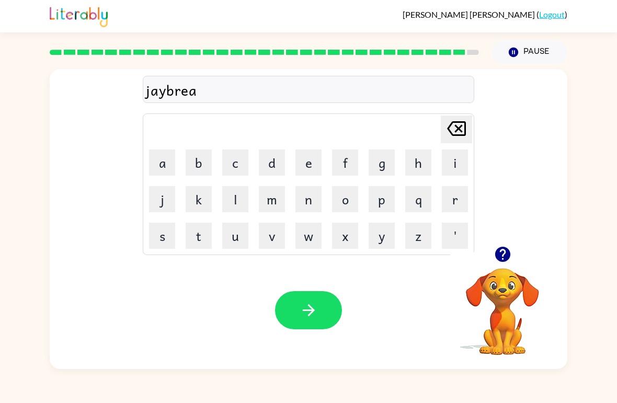
click at [194, 197] on button "k" at bounding box center [199, 199] width 26 height 26
click at [313, 156] on button "e" at bounding box center [308, 163] width 26 height 26
click at [467, 198] on button "r" at bounding box center [455, 199] width 26 height 26
click at [294, 308] on button "button" at bounding box center [308, 310] width 67 height 38
